Goal: Information Seeking & Learning: Learn about a topic

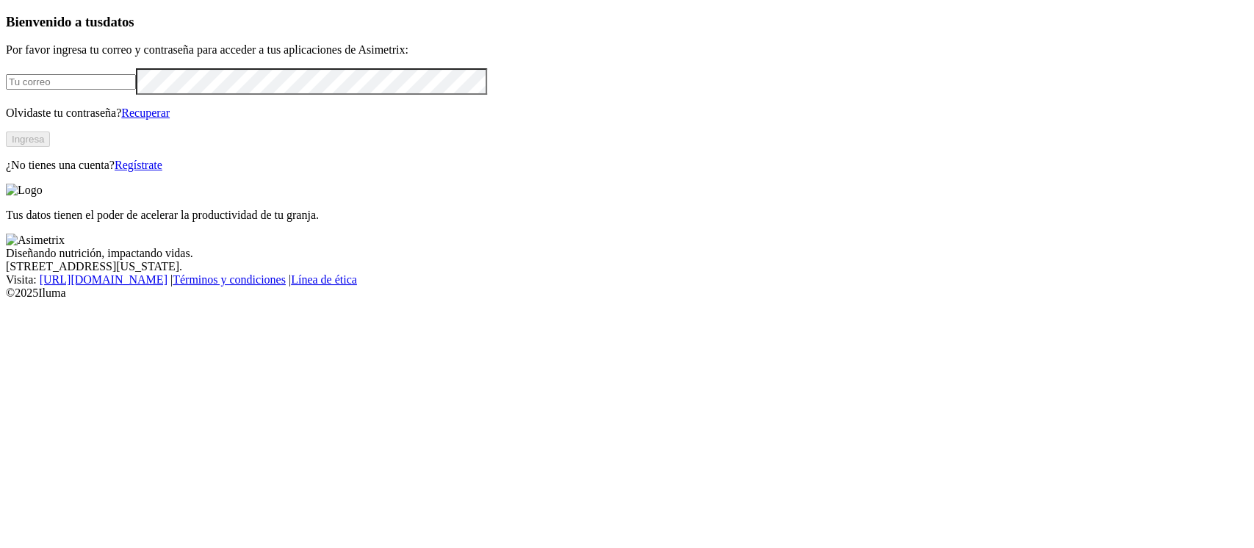
type input "[EMAIL_ADDRESS][PERSON_NAME][DOMAIN_NAME]"
click at [50, 147] on button "Ingresa" at bounding box center [28, 139] width 44 height 15
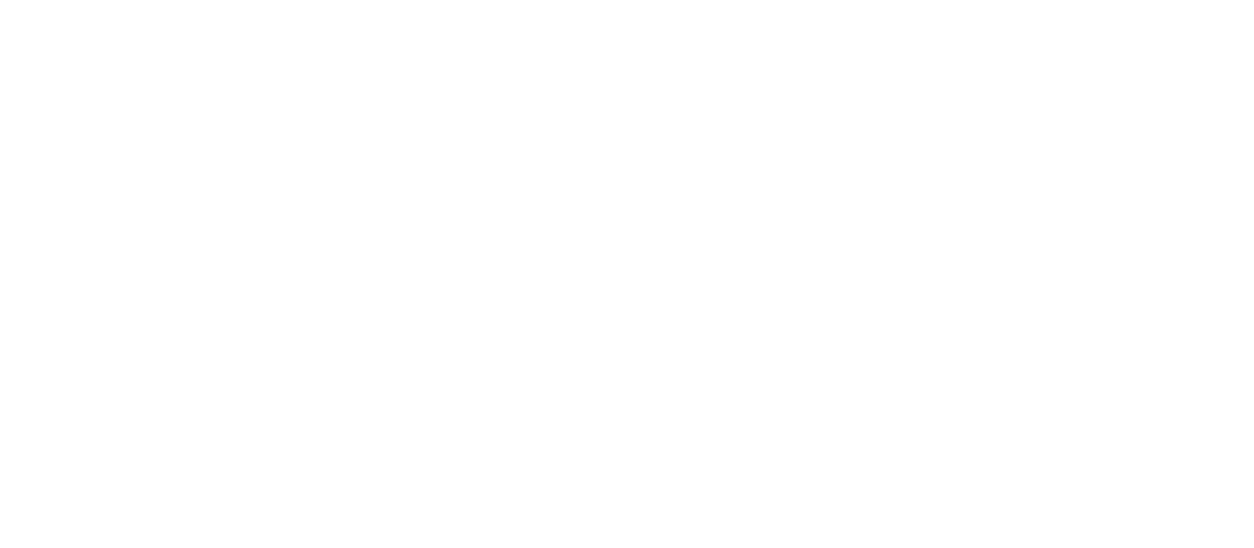
type input "v"
type input "Aco"
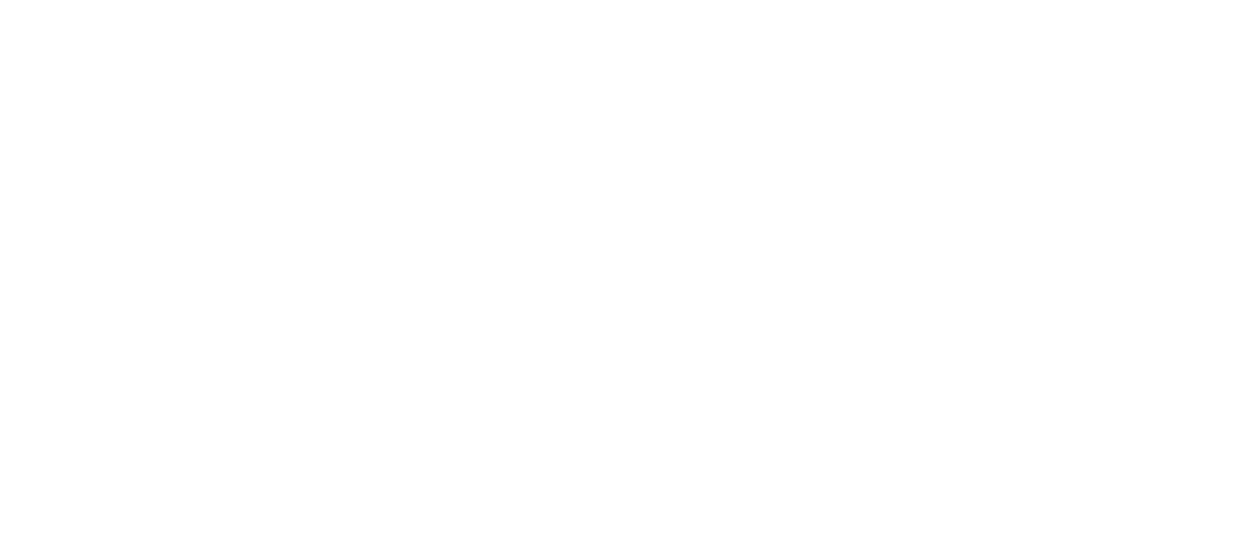
type input "ca"
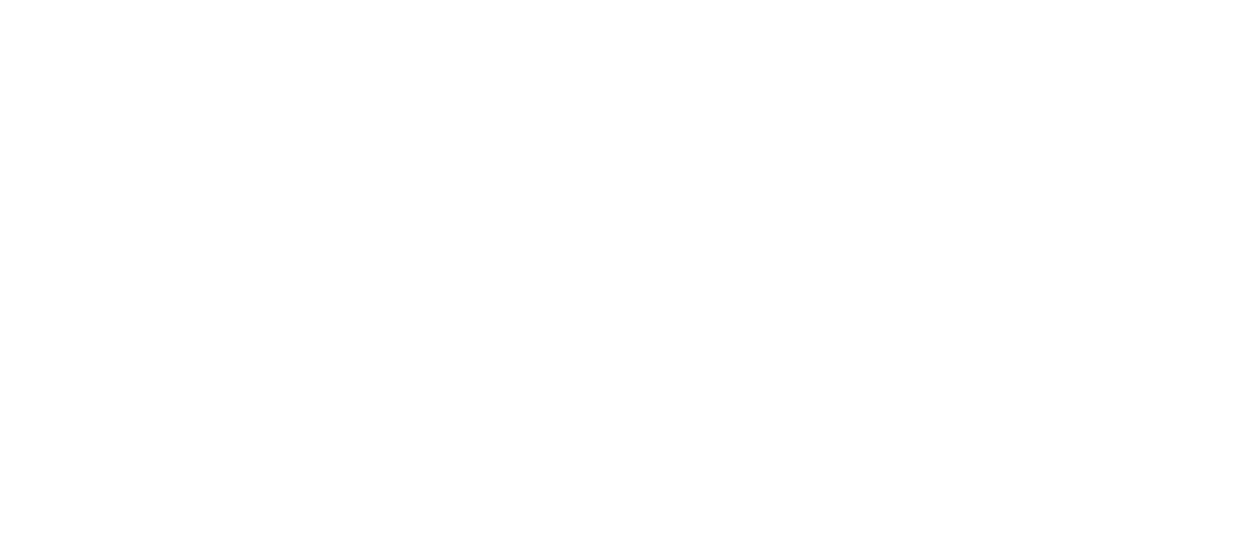
type input "cer"
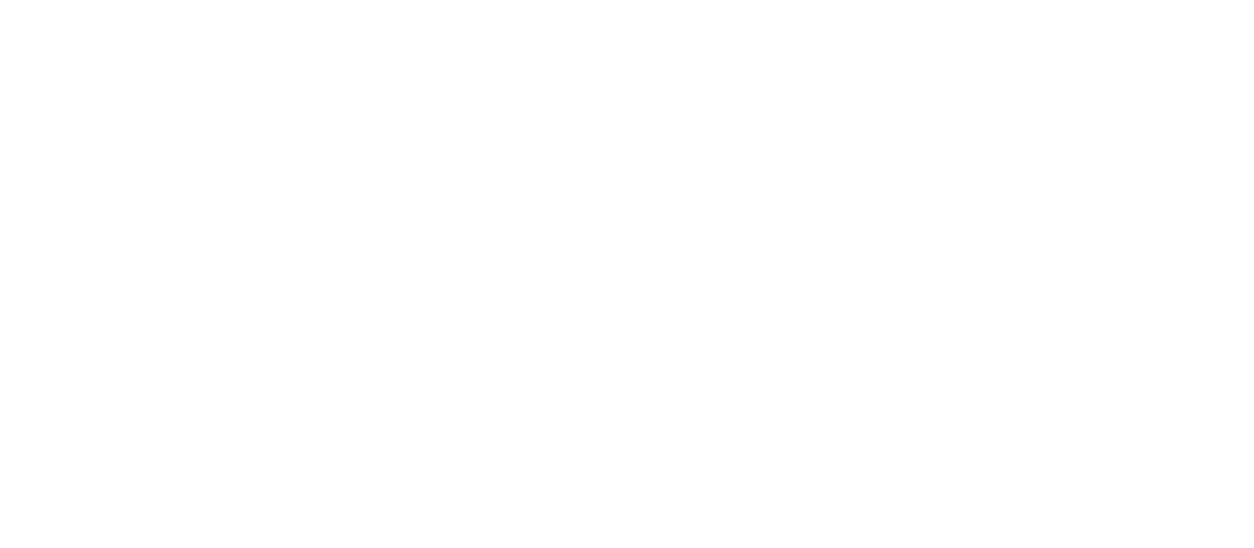
type input "ho"
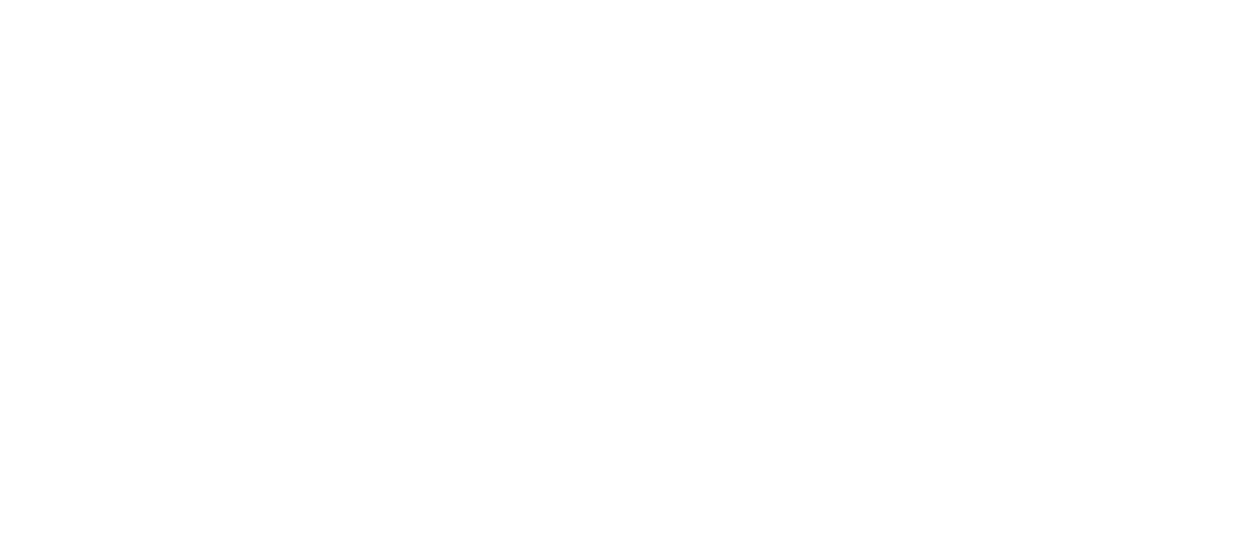
type input "pra"
type input "aliar"
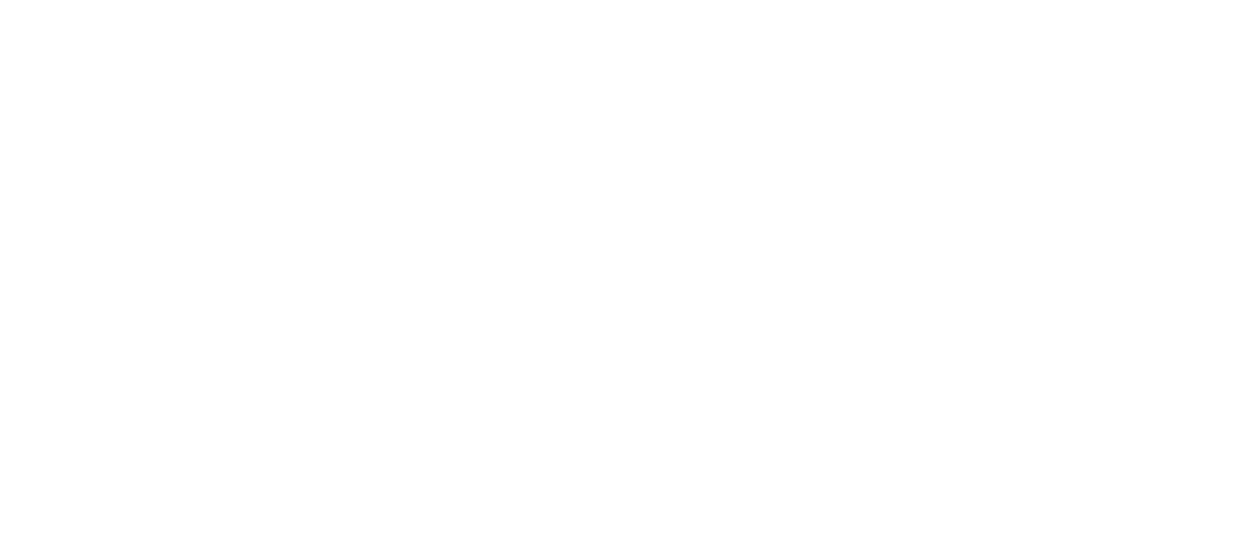
drag, startPoint x: 529, startPoint y: 122, endPoint x: 536, endPoint y: 126, distance: 7.9
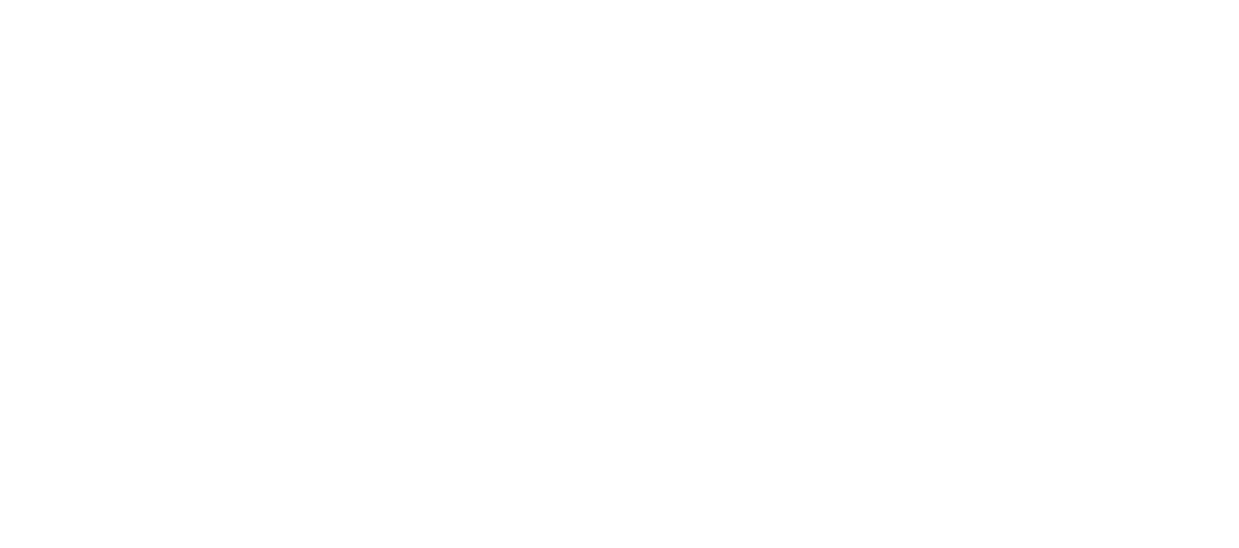
drag, startPoint x: 324, startPoint y: 112, endPoint x: 328, endPoint y: 127, distance: 15.1
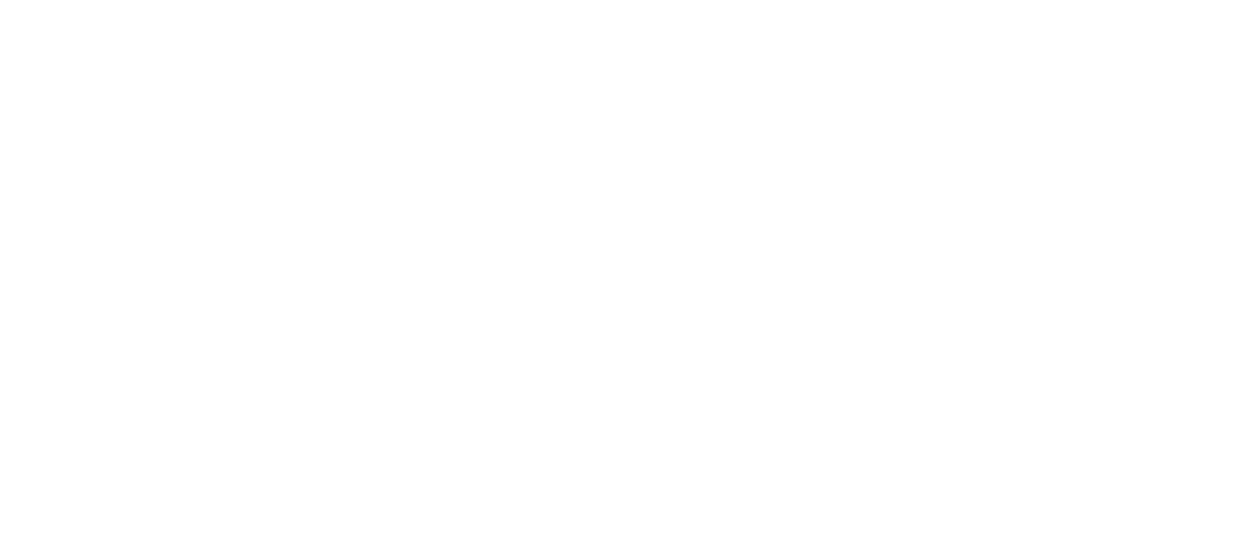
type input "ca"
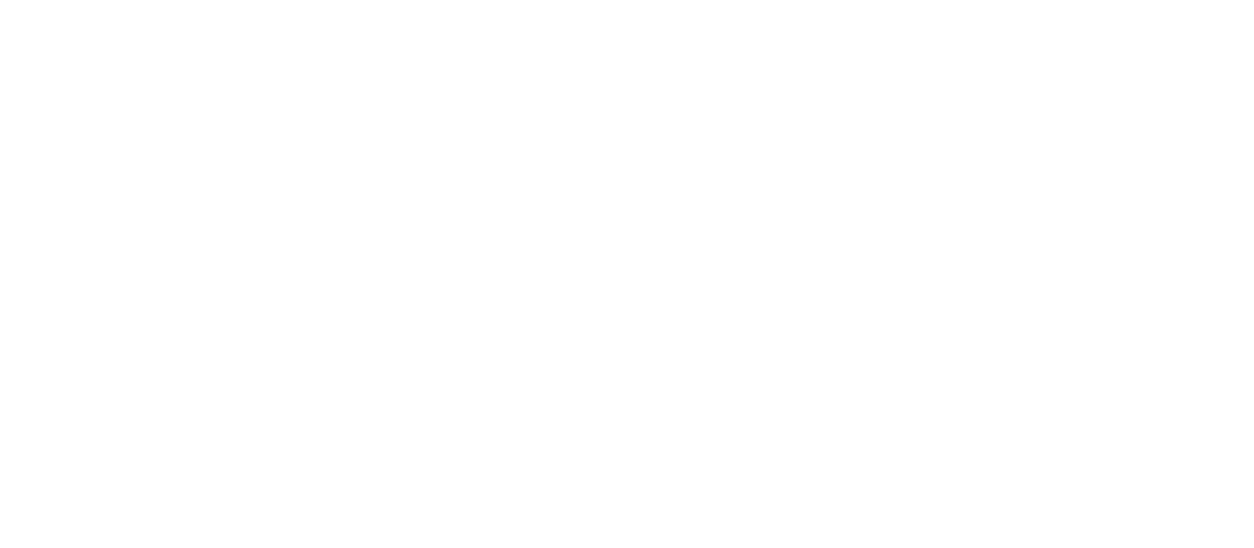
type input "cer"
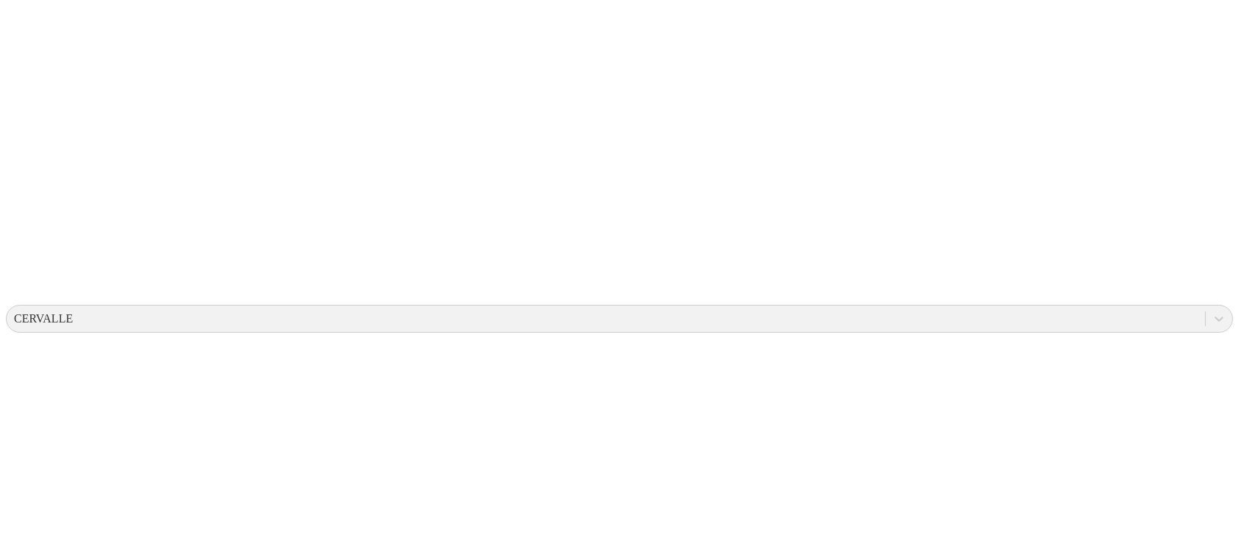
scroll to position [288, 0]
drag, startPoint x: 588, startPoint y: 197, endPoint x: 549, endPoint y: 295, distance: 105.2
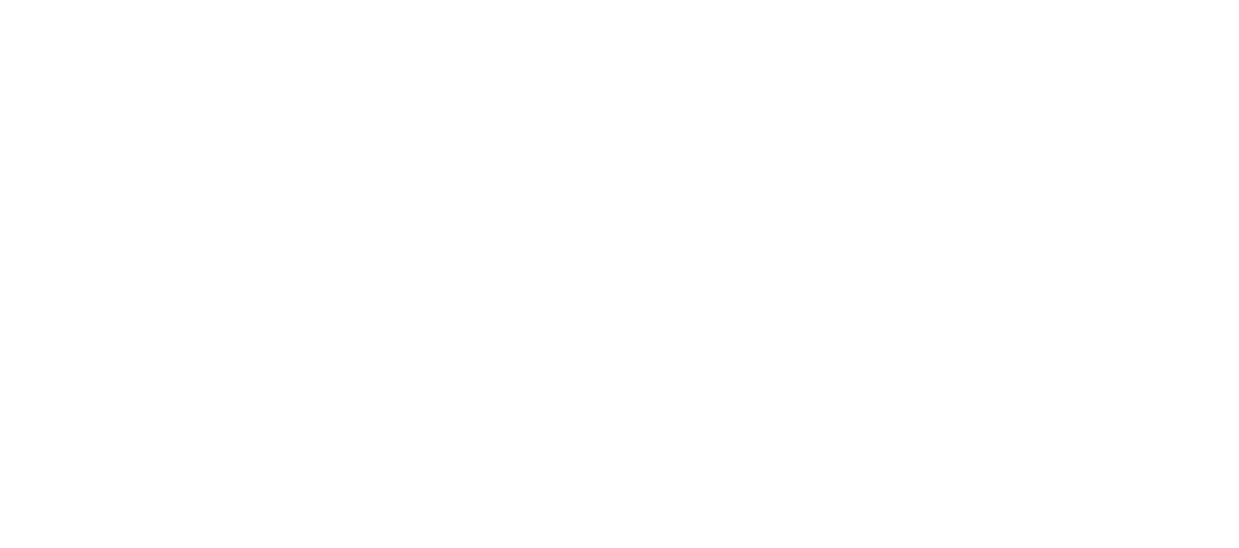
scroll to position [0, 0]
type input "hori"
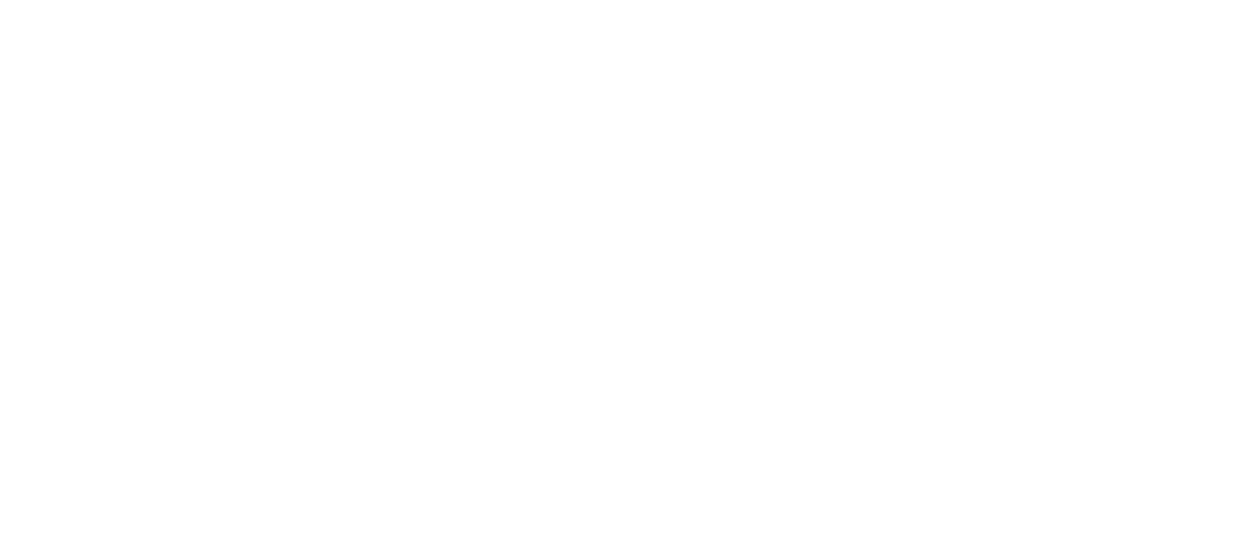
drag, startPoint x: 393, startPoint y: 93, endPoint x: 401, endPoint y: 107, distance: 16.1
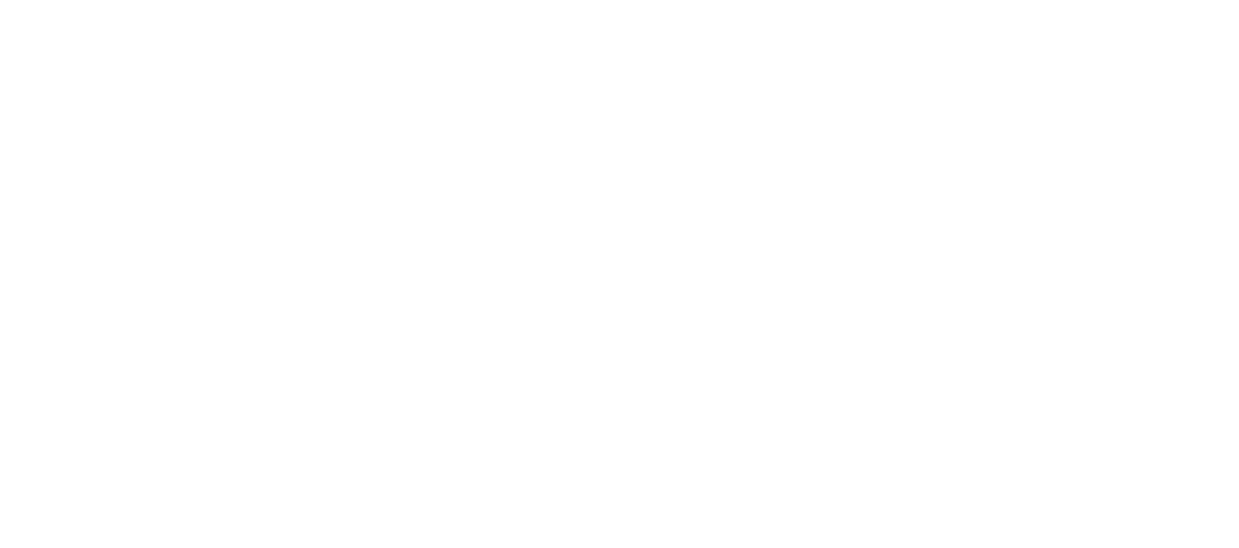
type input "alia"
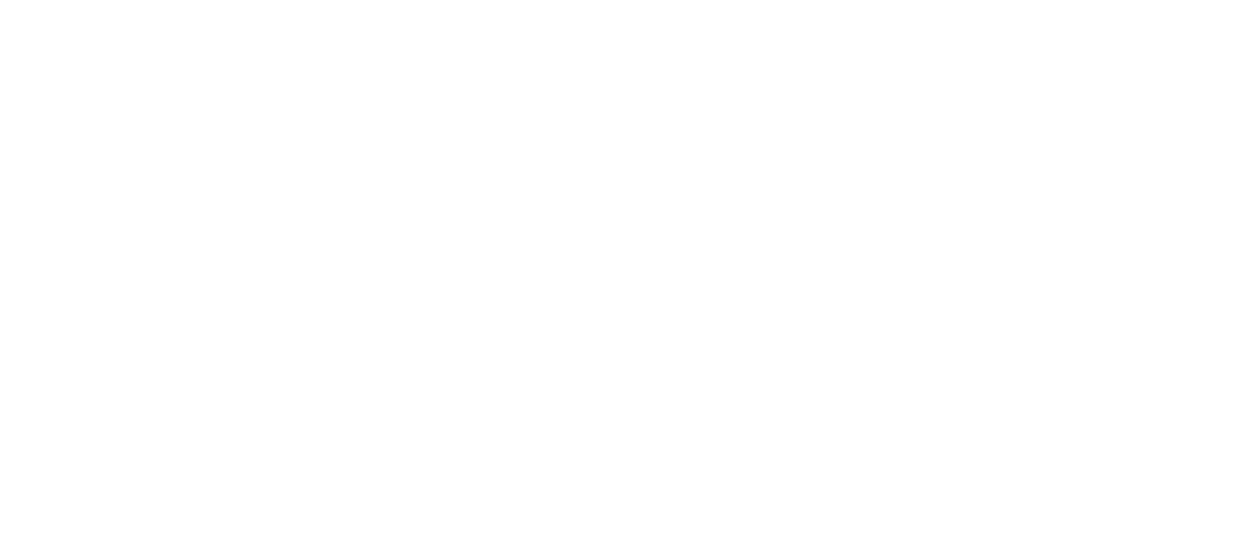
type input "casca"
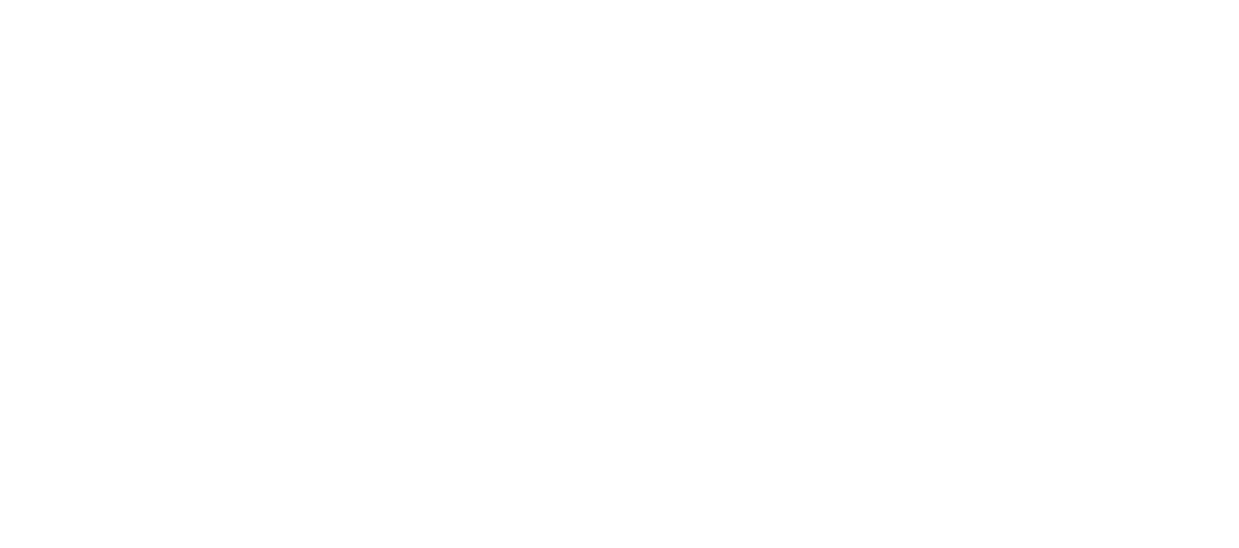
type input "cas"
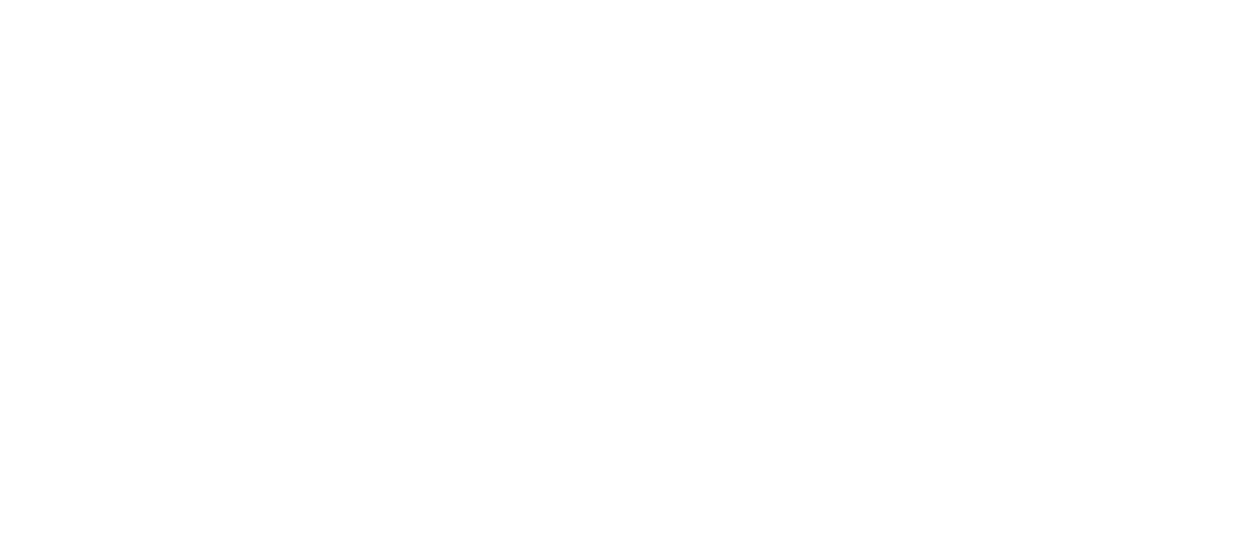
type input "cas"
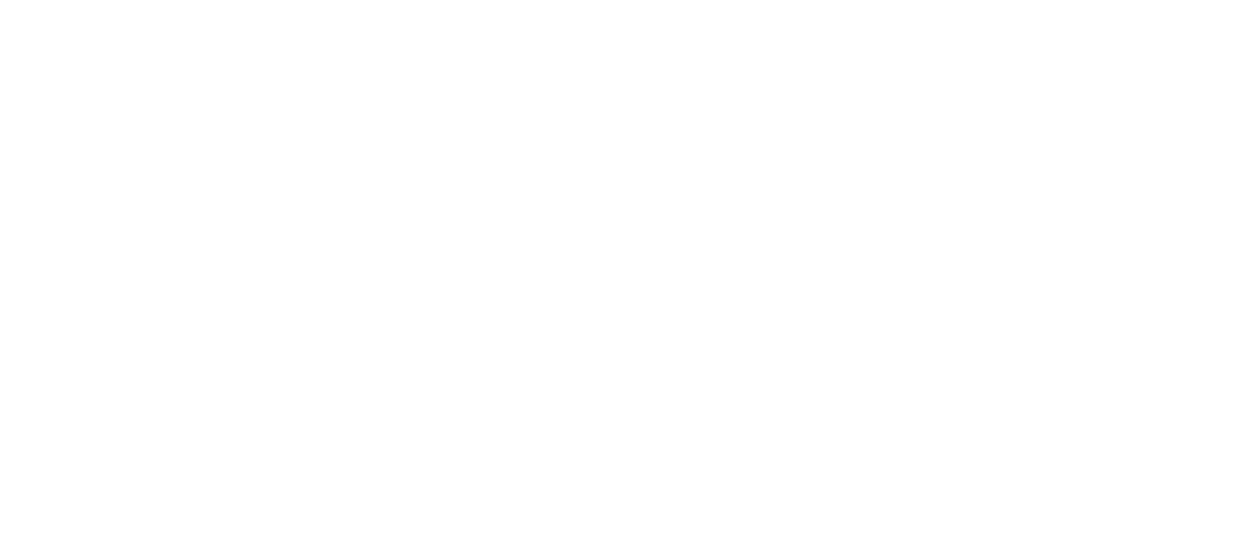
type input "cas"
drag, startPoint x: 558, startPoint y: 91, endPoint x: 564, endPoint y: 104, distance: 14.5
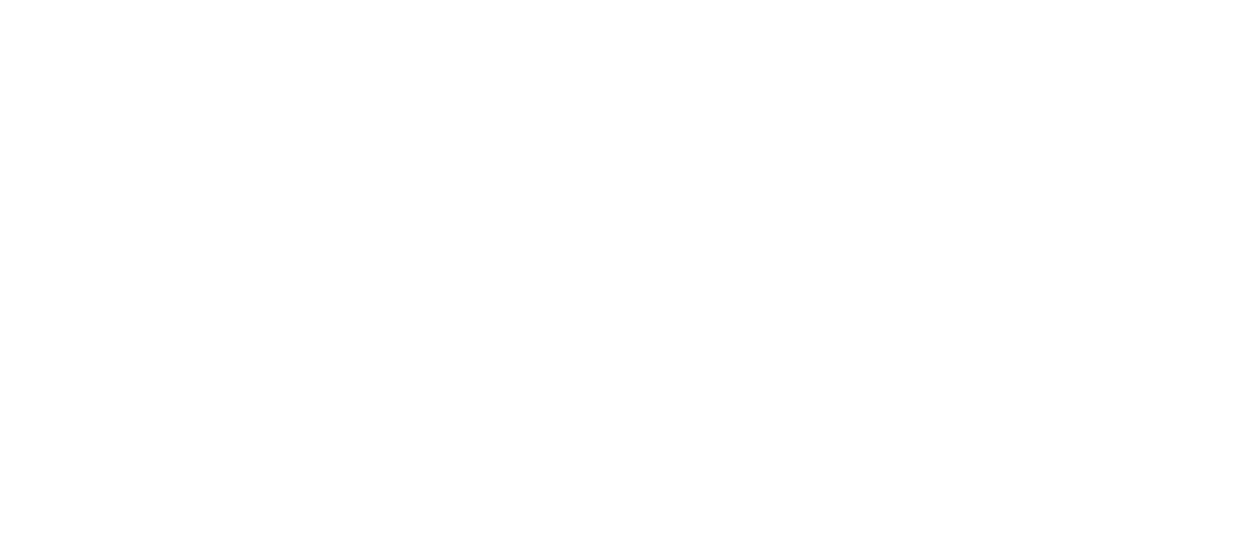
drag, startPoint x: 575, startPoint y: 168, endPoint x: 565, endPoint y: 151, distance: 19.8
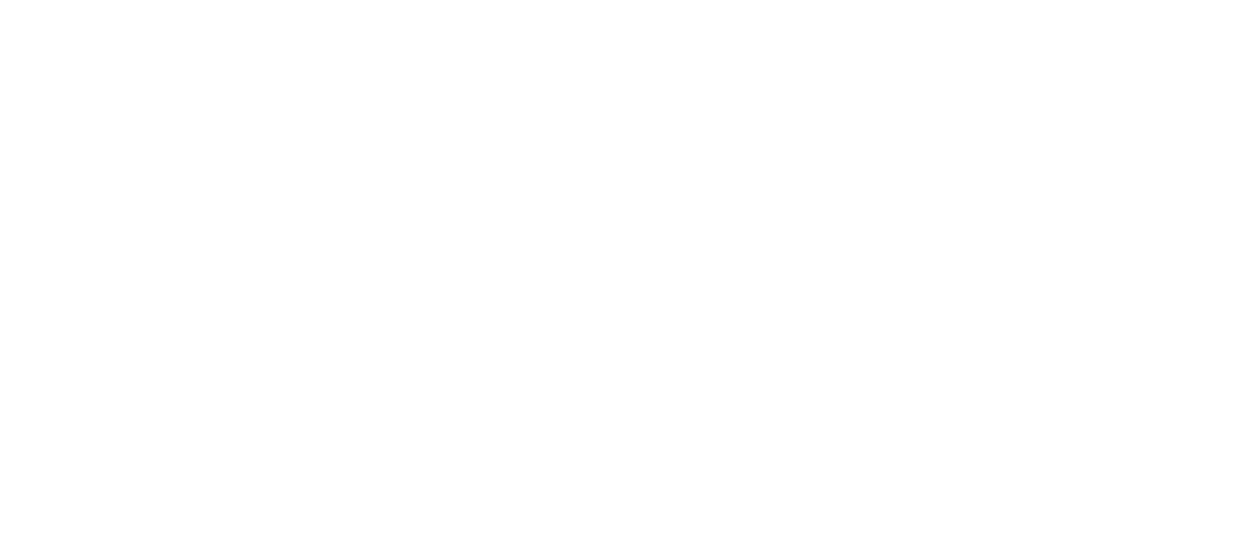
type input "casc"
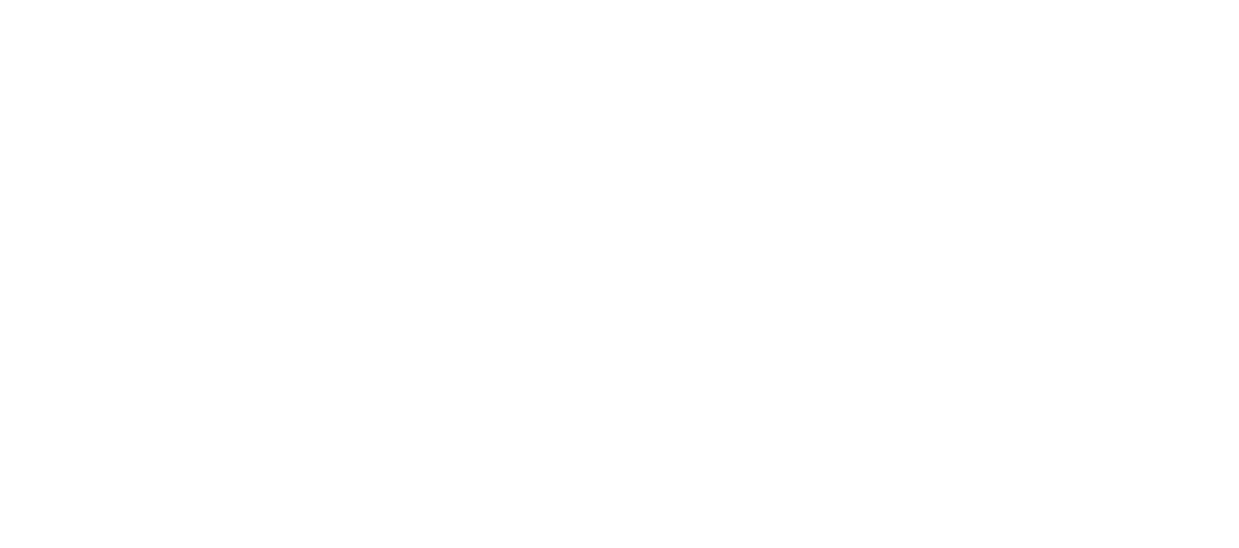
type input "ca"
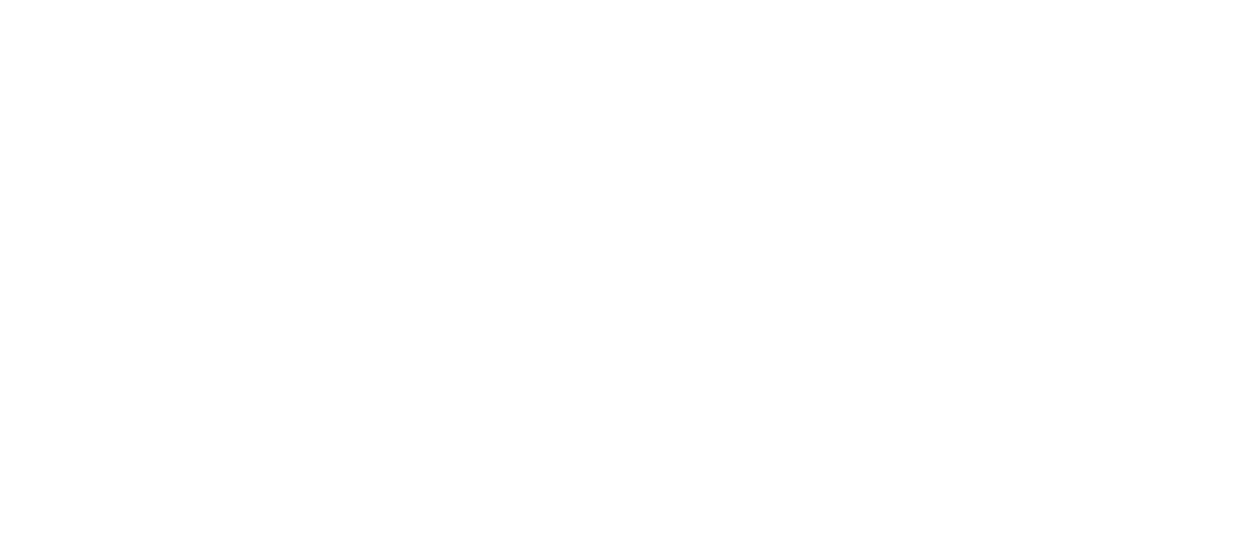
type input "casc"
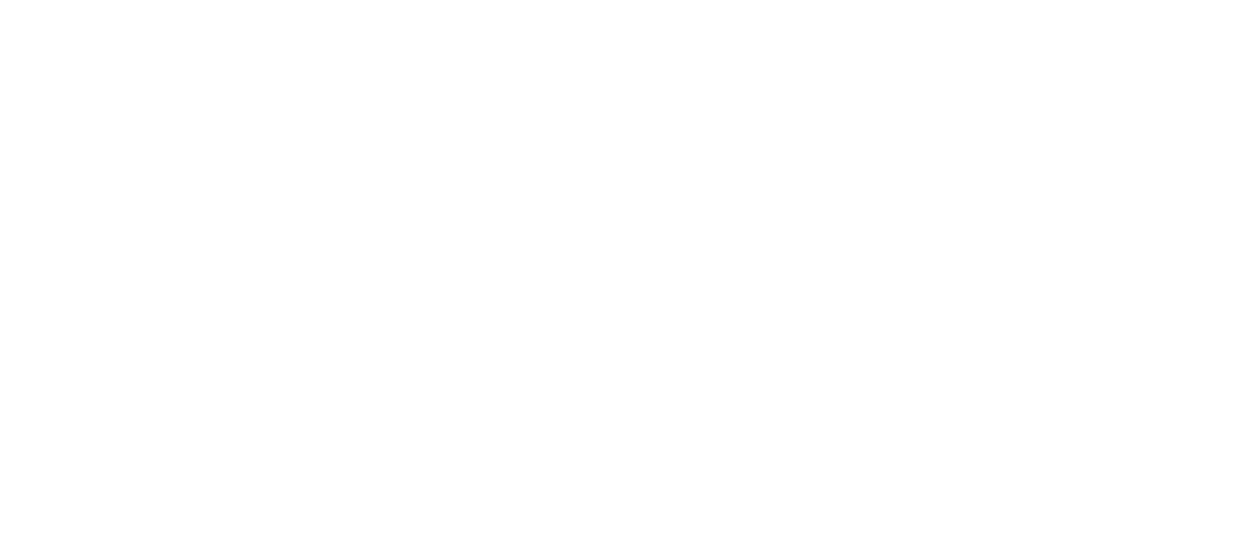
scroll to position [20, 0]
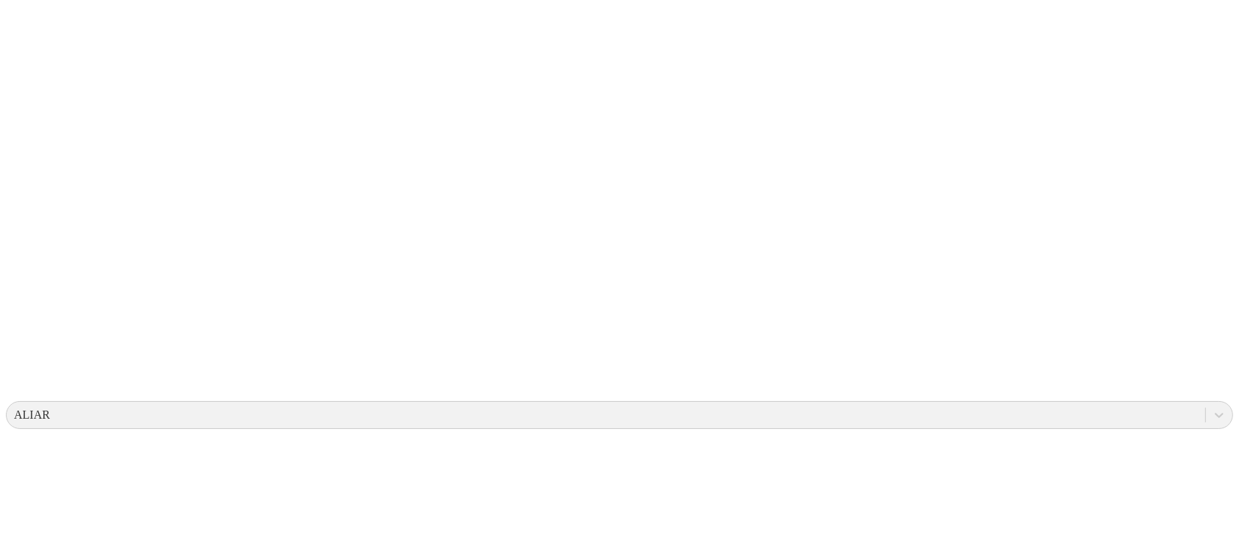
scroll to position [0, 0]
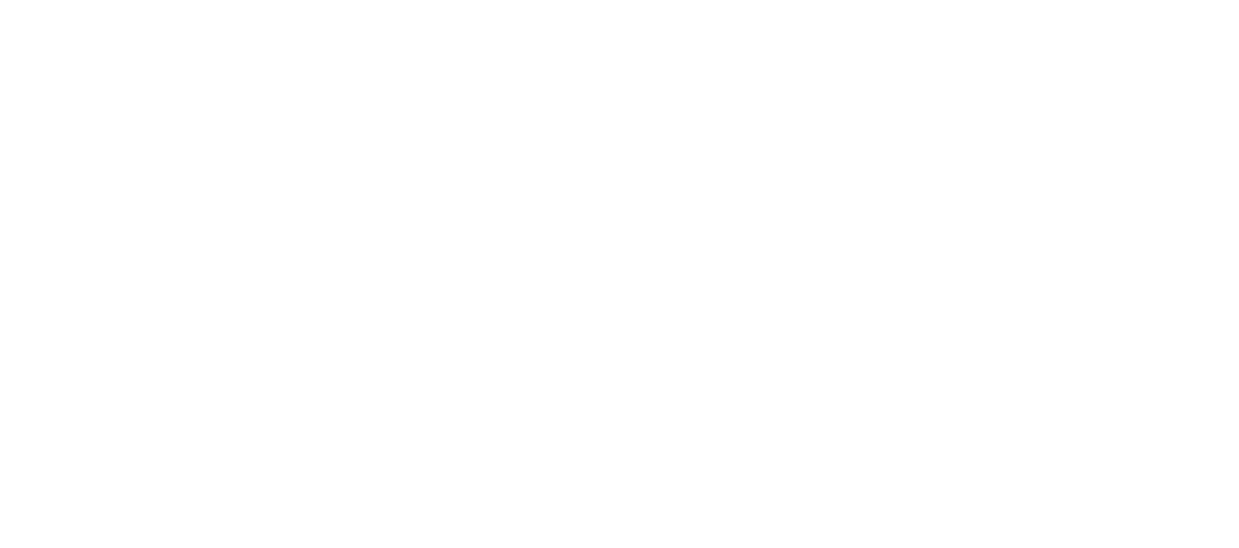
type input "casc"
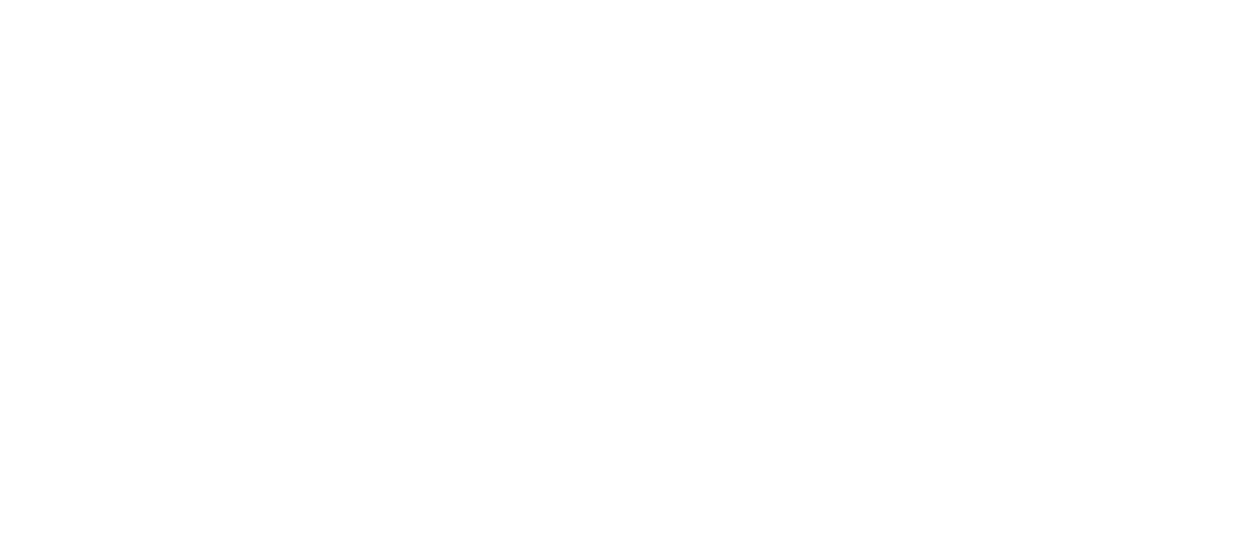
drag, startPoint x: 530, startPoint y: 137, endPoint x: 770, endPoint y: 364, distance: 330.0
drag, startPoint x: 910, startPoint y: 108, endPoint x: 917, endPoint y: 132, distance: 24.4
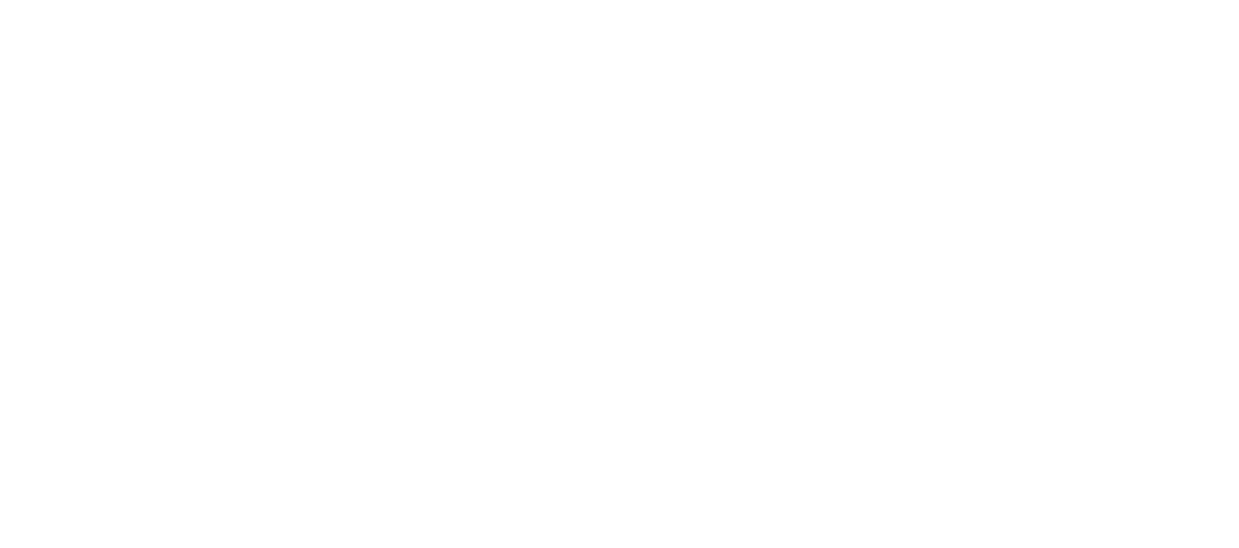
drag, startPoint x: 940, startPoint y: 220, endPoint x: 940, endPoint y: 228, distance: 7.4
